Goal: Find contact information

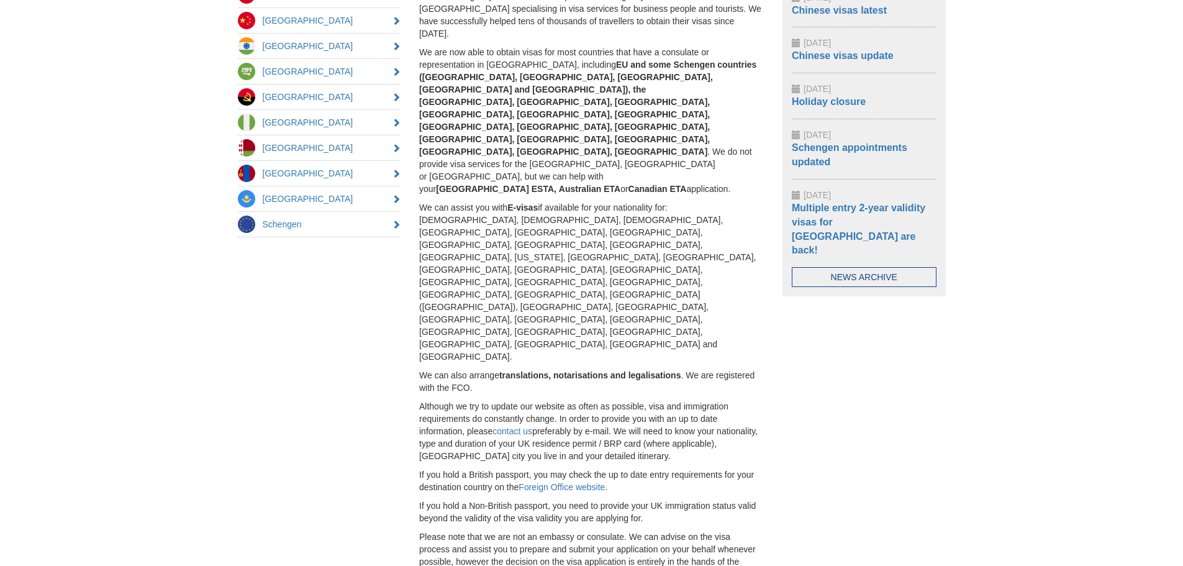
scroll to position [178, 0]
drag, startPoint x: 332, startPoint y: 518, endPoint x: 275, endPoint y: 516, distance: 57.8
copy p "[PHONE_NUMBER]"
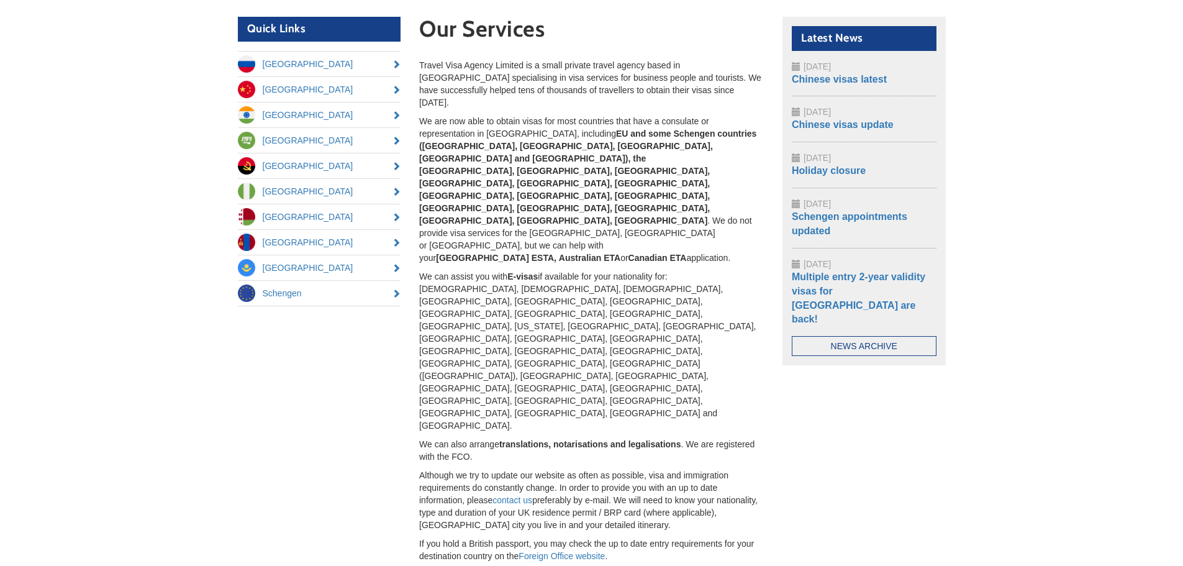
scroll to position [0, 0]
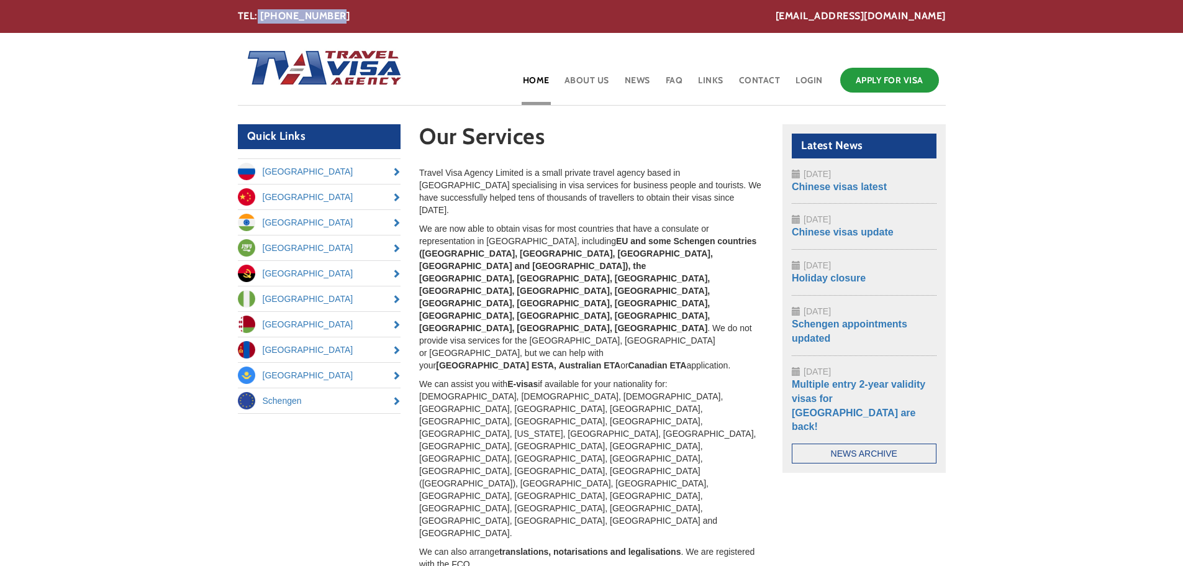
drag, startPoint x: 341, startPoint y: 16, endPoint x: 261, endPoint y: 13, distance: 80.2
click at [258, 16] on div "[EMAIL_ADDRESS][DOMAIN_NAME] TEL: [PHONE_NUMBER]" at bounding box center [592, 16] width 708 height 14
copy div "020 8216 5849"
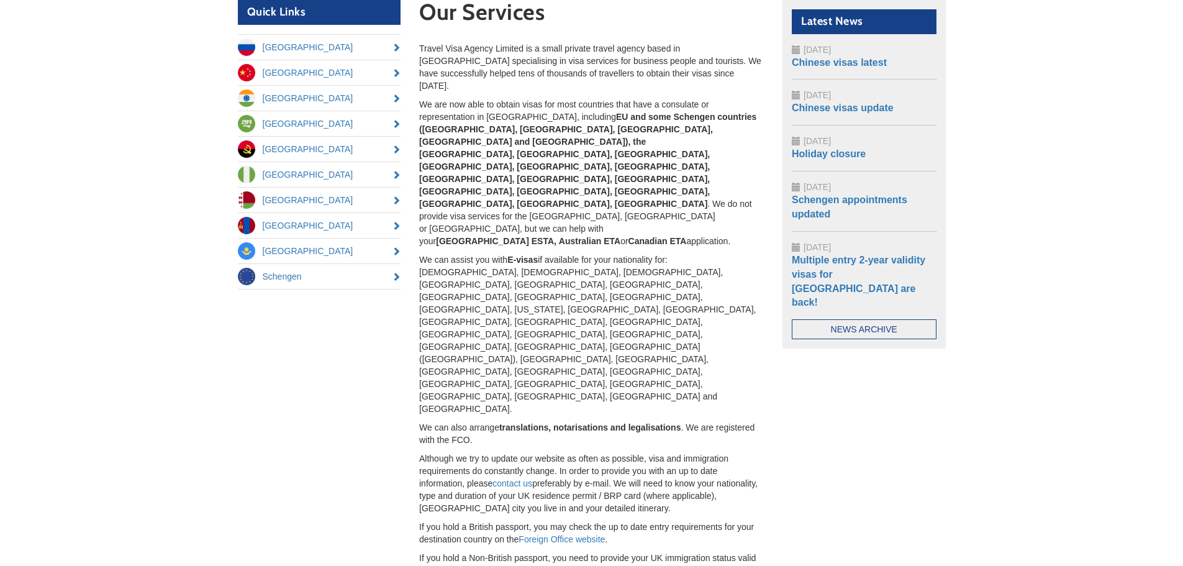
scroll to position [178, 0]
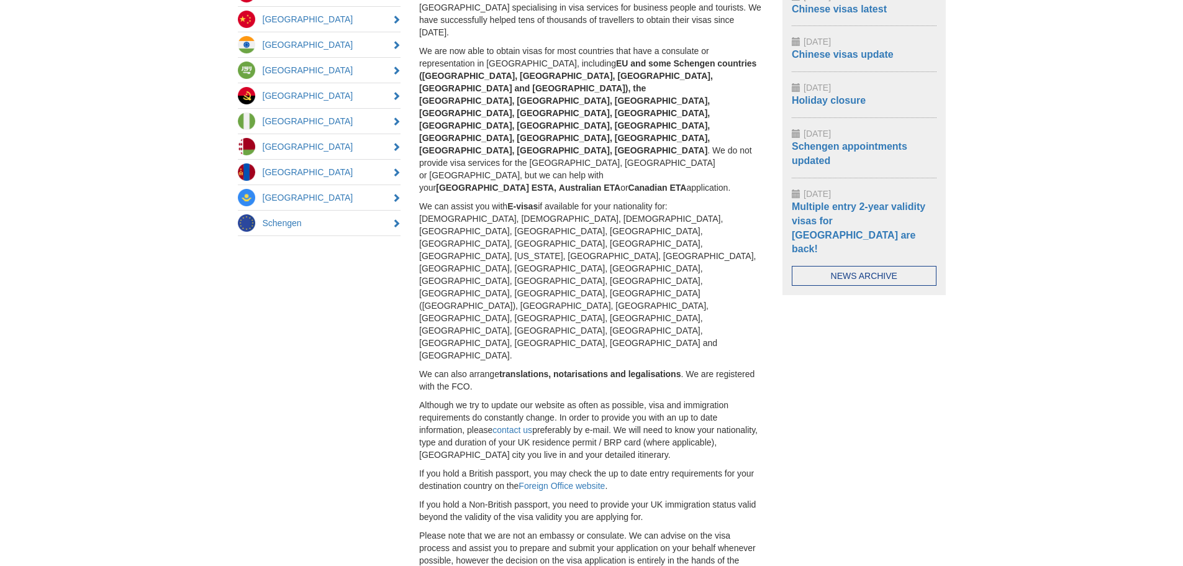
drag, startPoint x: 312, startPoint y: 505, endPoint x: 651, endPoint y: 504, distance: 339.1
copy p "ravel Visa Agency Limited , [STREET_ADDRESS]"
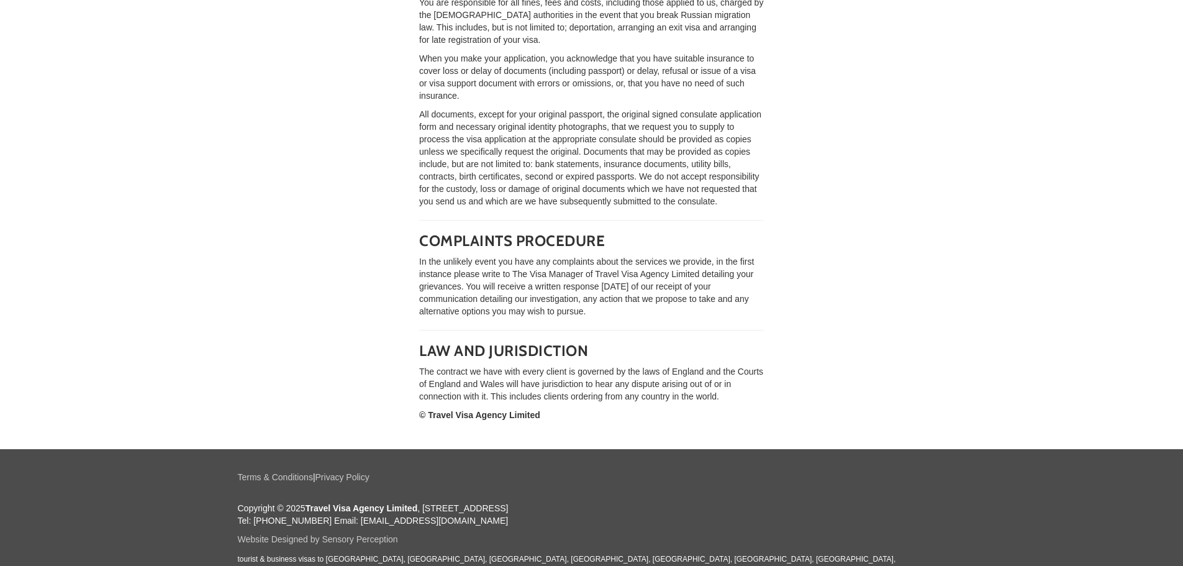
scroll to position [2657, 0]
